Goal: Task Accomplishment & Management: Use online tool/utility

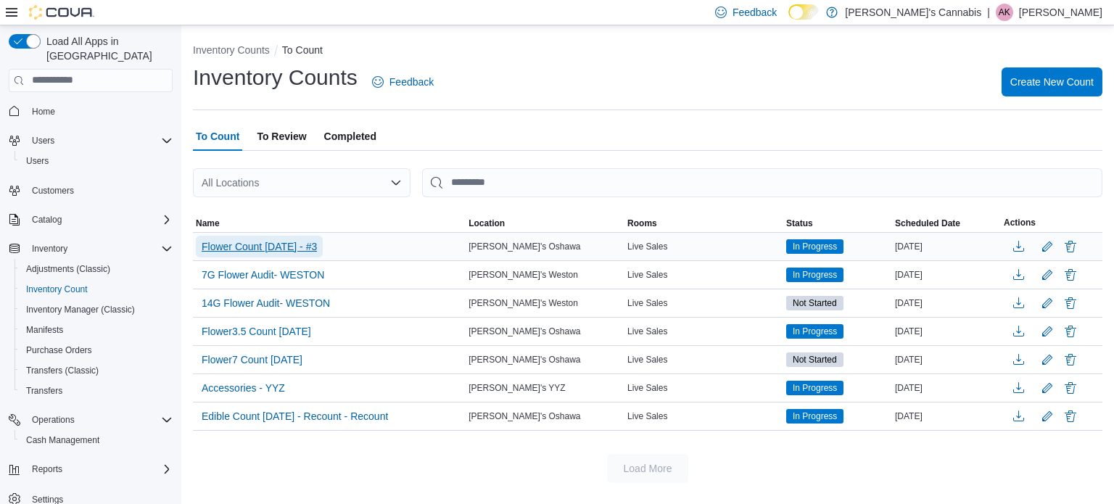
click at [317, 255] on span "Flower Count [DATE] - #3" at bounding box center [259, 247] width 115 height 22
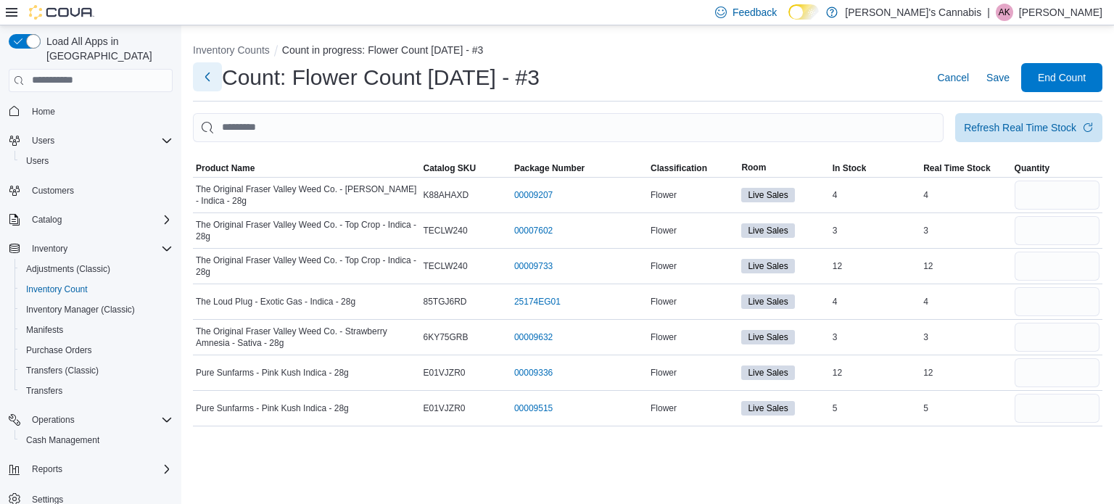
click at [211, 72] on button "Next" at bounding box center [207, 76] width 29 height 29
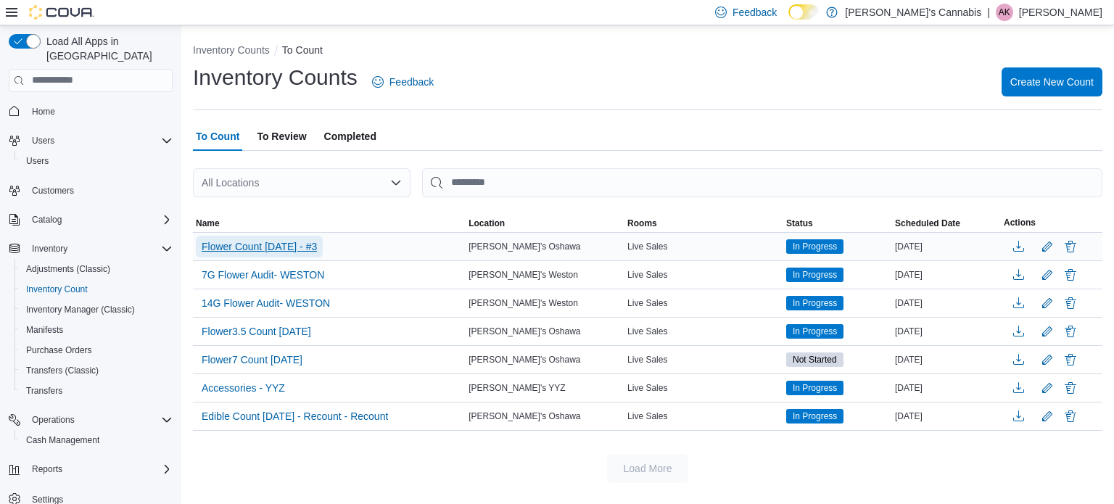
click at [301, 249] on span "Flower Count [DATE] - #3" at bounding box center [259, 246] width 115 height 14
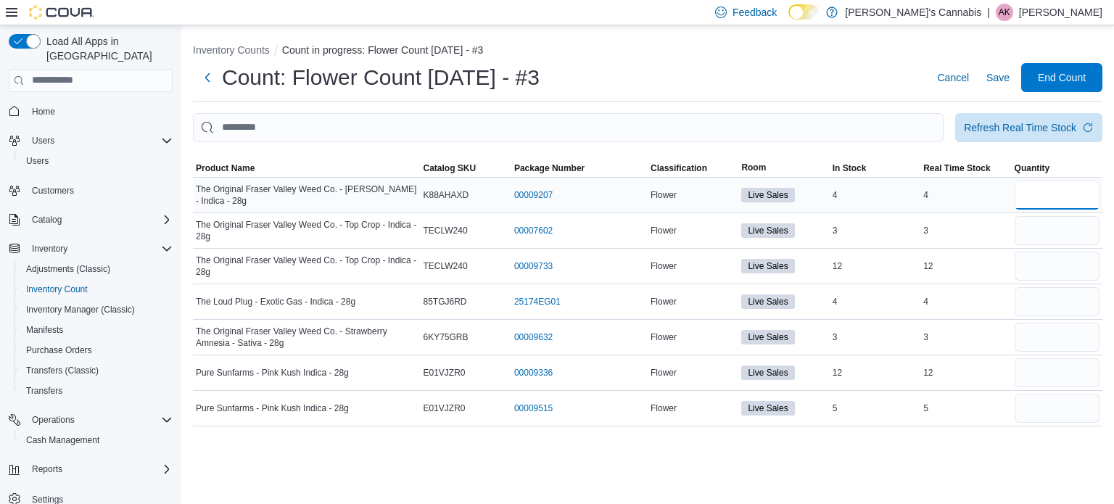
click at [1061, 202] on input "number" at bounding box center [1056, 195] width 85 height 29
type input "*"
click at [1057, 265] on input "number" at bounding box center [1056, 266] width 85 height 29
